Goal: Task Accomplishment & Management: Complete application form

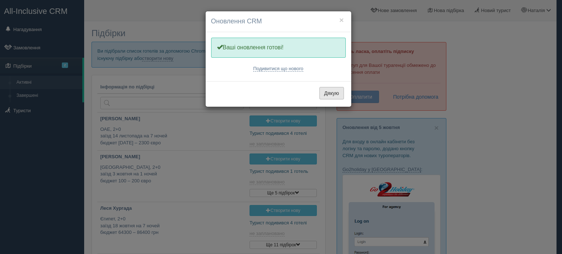
click at [332, 93] on button "Дякую" at bounding box center [331, 93] width 25 height 12
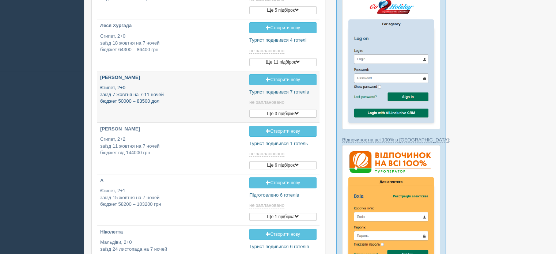
type input "[DATE] 16:50"
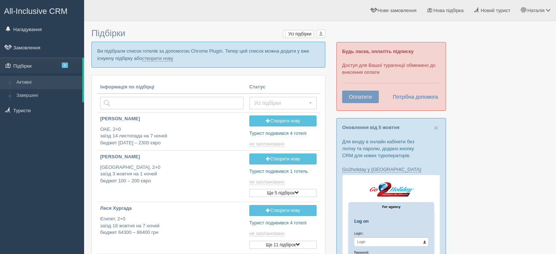
click at [168, 54] on p "Ви підібрали список готелів за допомогою Chrome Plugin. Тепер цей список можна …" at bounding box center [208, 55] width 234 height 26
click at [169, 57] on link "створити нову" at bounding box center [157, 59] width 31 height 6
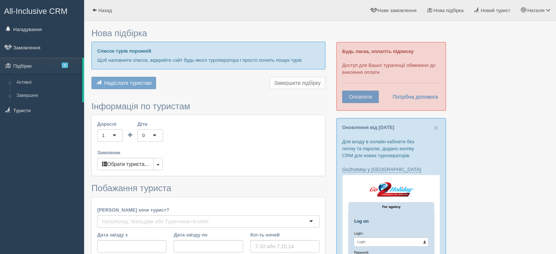
type input "9"
type input "4300"
type input "6000"
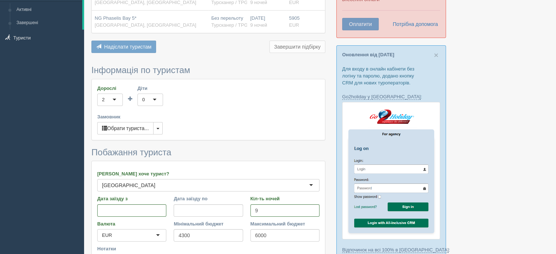
scroll to position [73, 0]
click at [139, 131] on button "Обрати туриста..." at bounding box center [125, 128] width 56 height 12
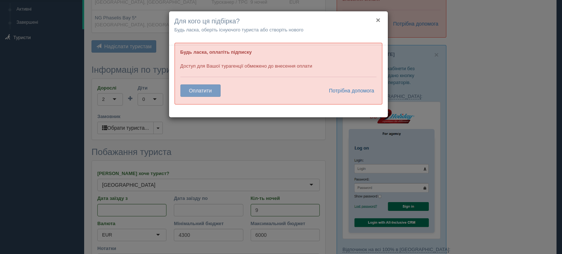
click at [377, 20] on button "×" at bounding box center [378, 20] width 4 height 8
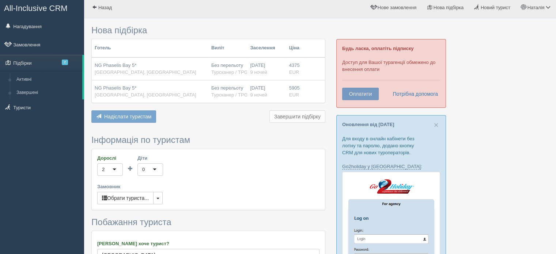
scroll to position [0, 0]
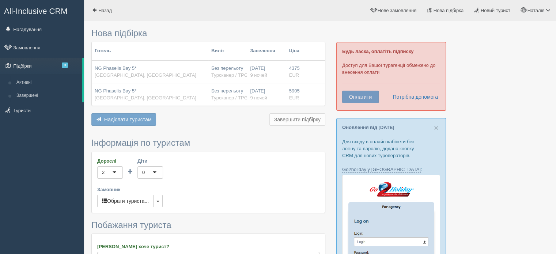
type input "2500"
